Goal: Download file/media

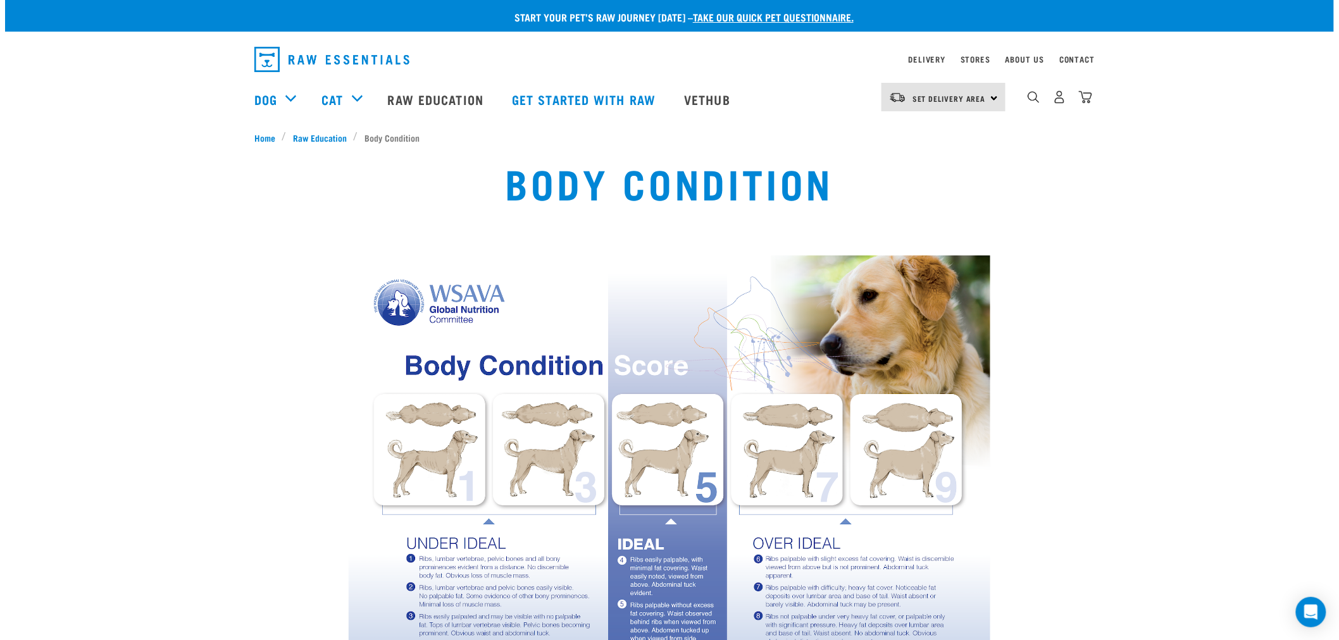
click at [307, 63] on img "dropdown navigation" at bounding box center [331, 59] width 155 height 25
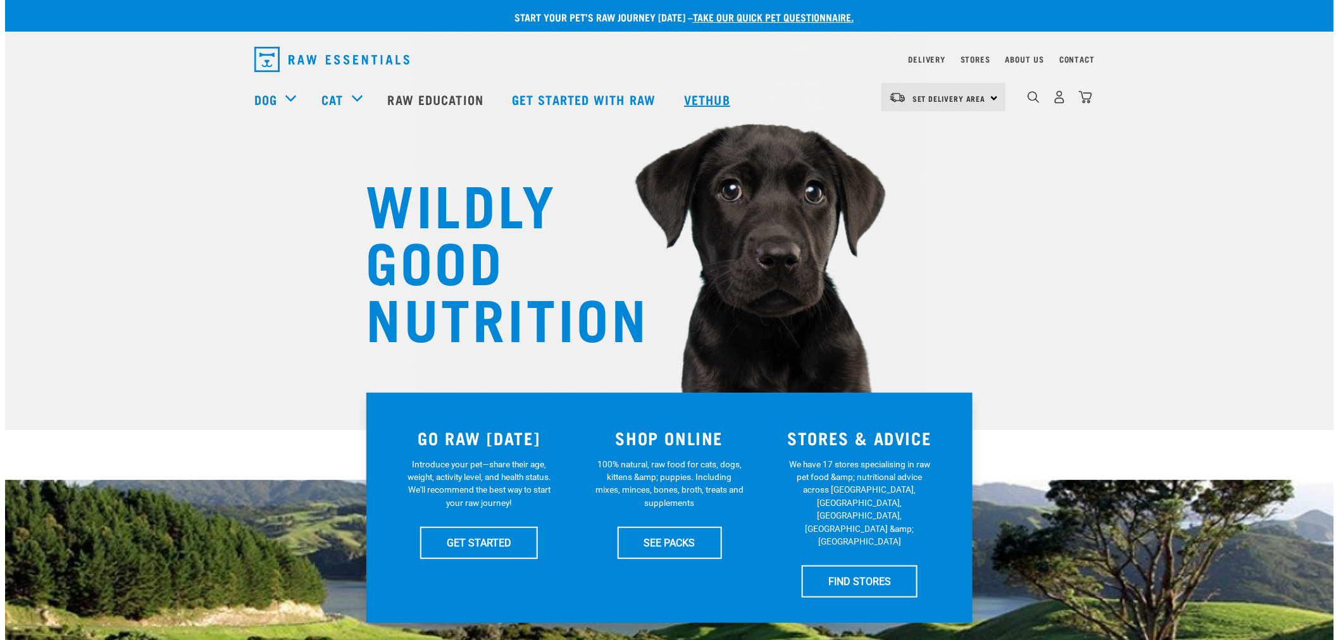
click at [718, 100] on link "Vethub" at bounding box center [708, 99] width 75 height 51
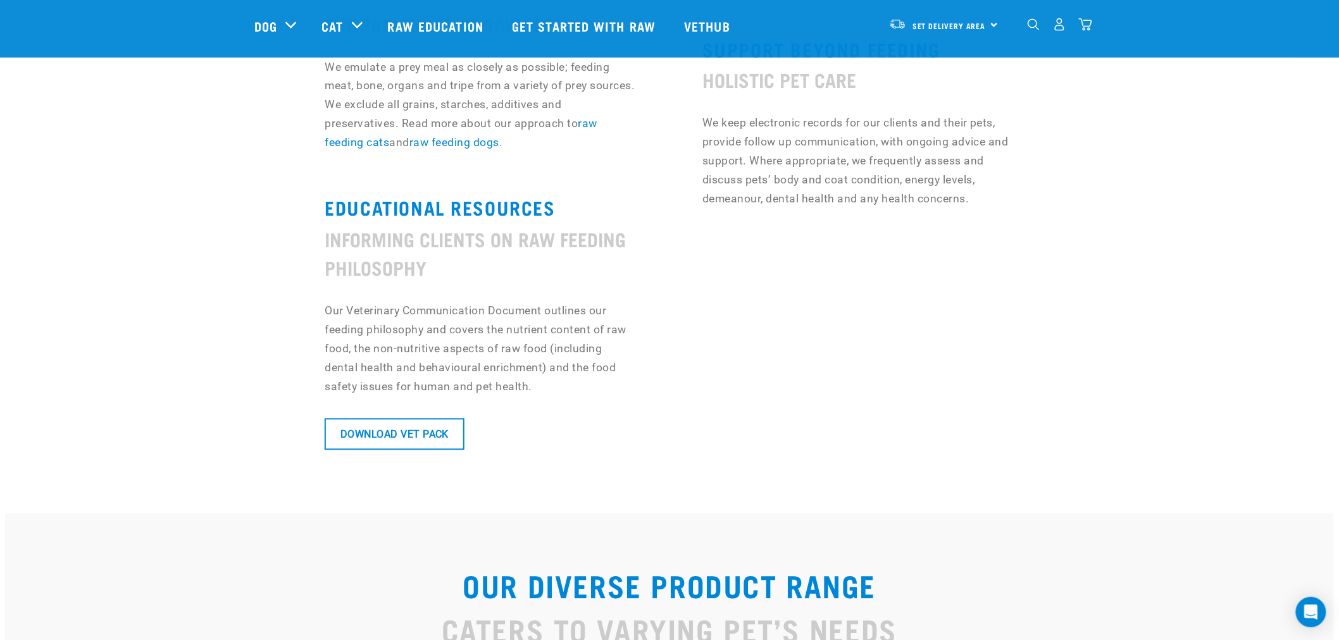
scroll to position [984, 0]
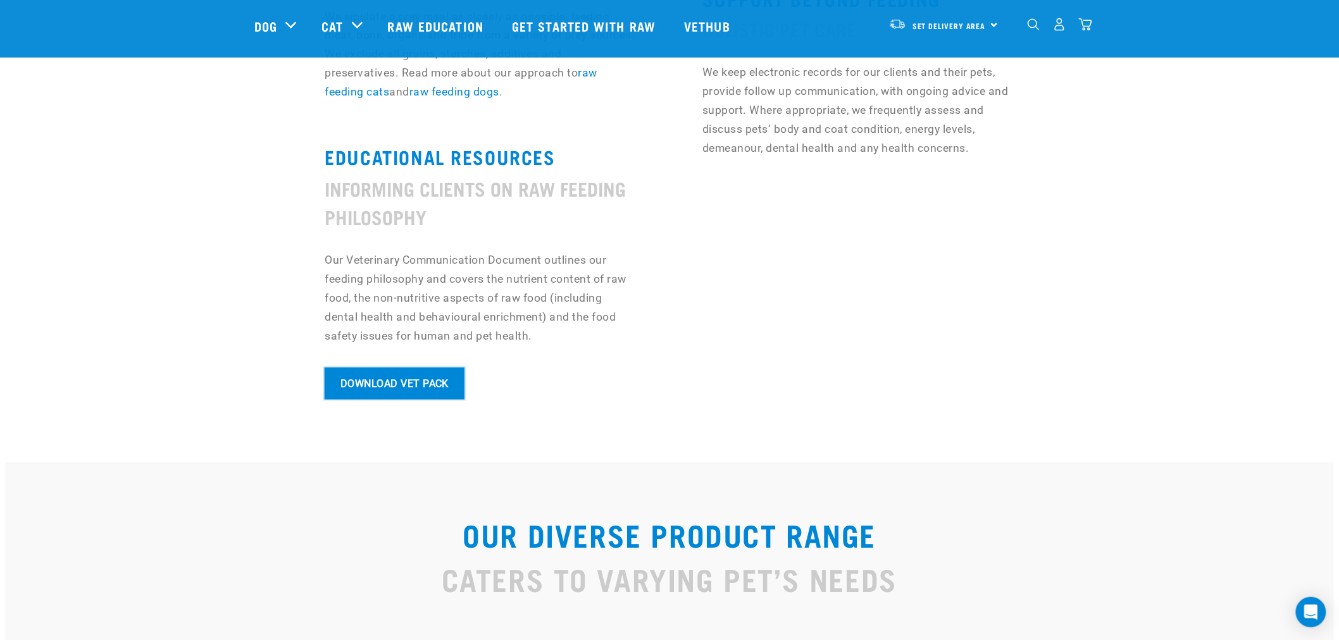
click at [414, 381] on link "Download Vet Pack" at bounding box center [394, 384] width 139 height 32
